Goal: Task Accomplishment & Management: Use online tool/utility

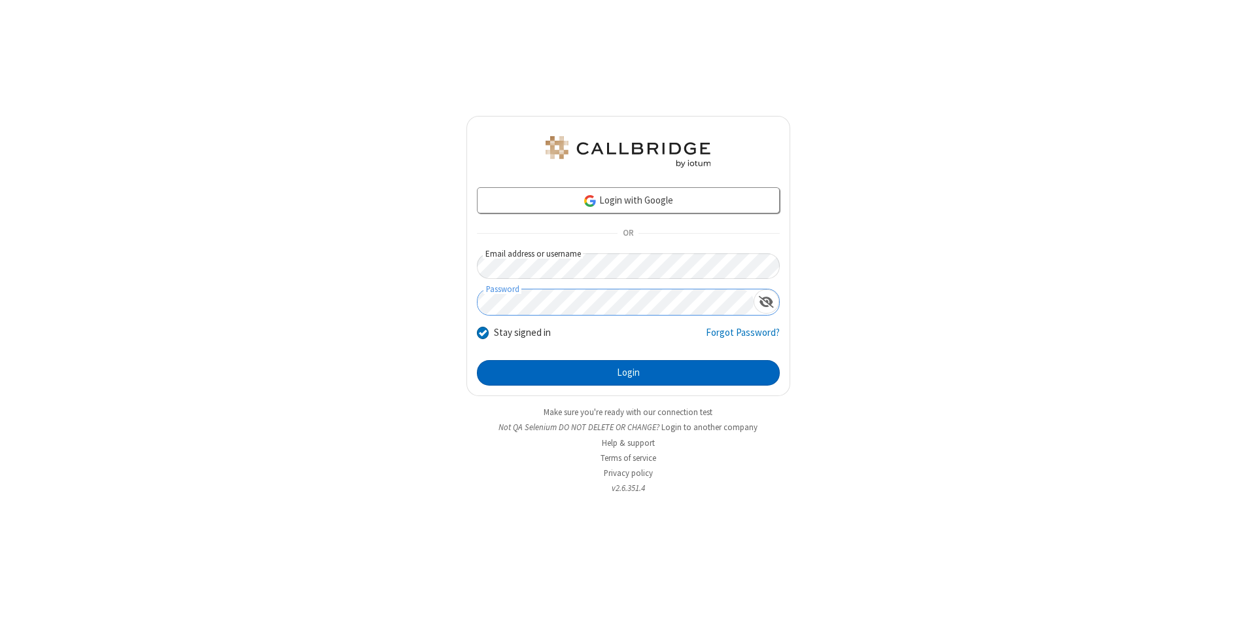
click at [628, 373] on button "Login" at bounding box center [628, 373] width 303 height 26
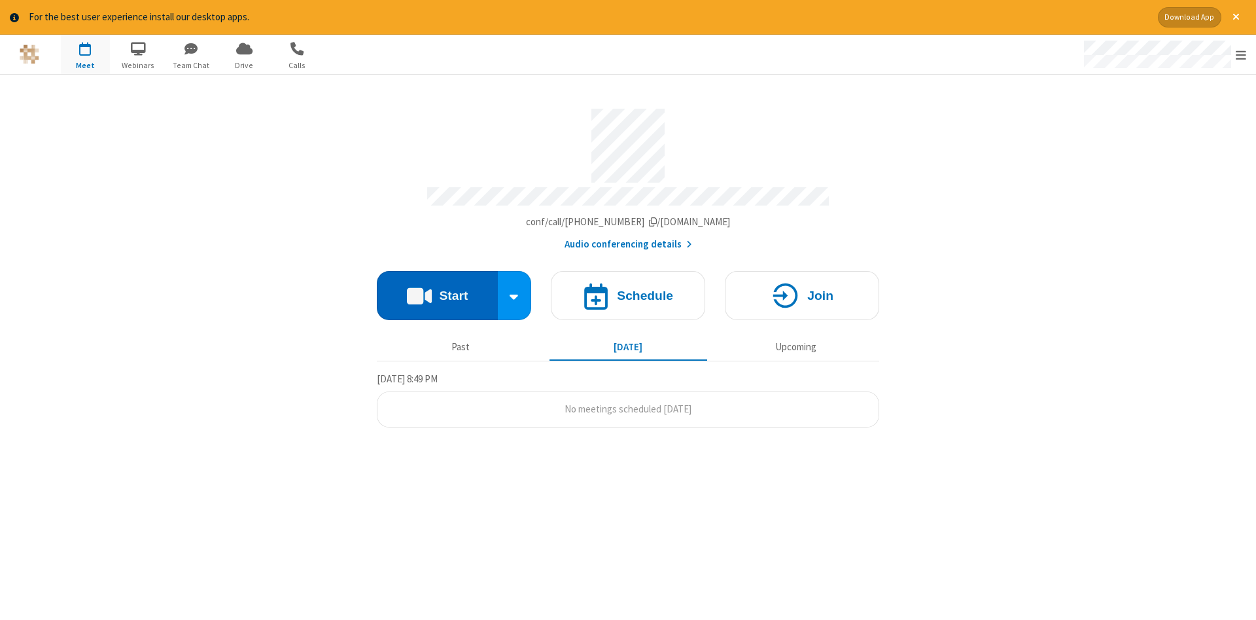
click at [437, 291] on button "Start" at bounding box center [437, 295] width 121 height 49
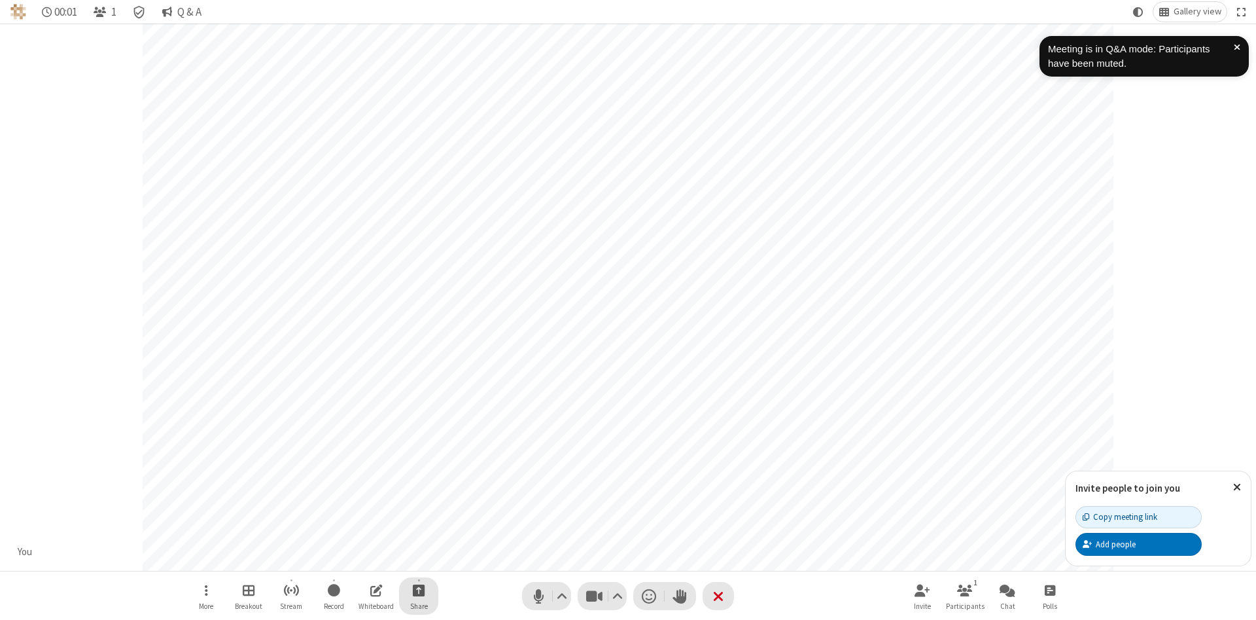
click at [418, 590] on span "Start sharing" at bounding box center [419, 590] width 12 height 16
click at [366, 558] on span "Share my screen" at bounding box center [366, 559] width 15 height 11
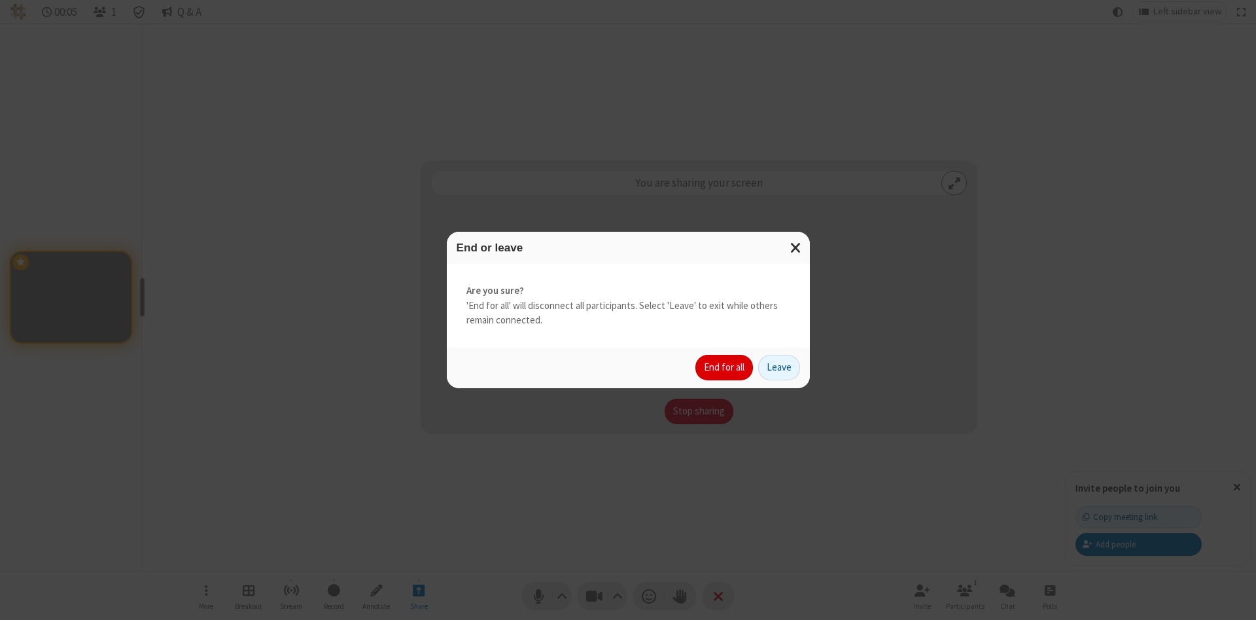
click at [725, 367] on button "End for all" at bounding box center [725, 368] width 58 height 26
